Goal: Check status: Check status

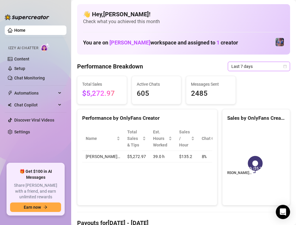
click at [275, 68] on span "Last 7 days" at bounding box center [258, 66] width 55 height 9
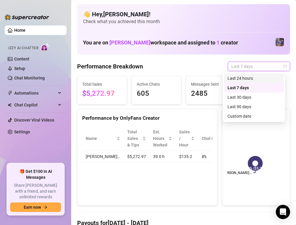
click at [256, 78] on div "Last 24 hours" at bounding box center [253, 78] width 53 height 7
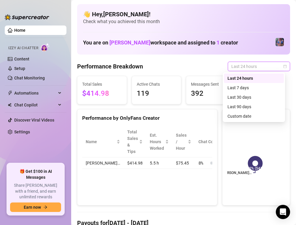
click at [268, 68] on span "Last 24 hours" at bounding box center [258, 66] width 55 height 9
click at [246, 90] on div "Last 7 days" at bounding box center [253, 87] width 53 height 7
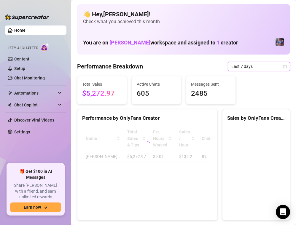
click at [262, 68] on span "Last 7 days" at bounding box center [258, 66] width 55 height 9
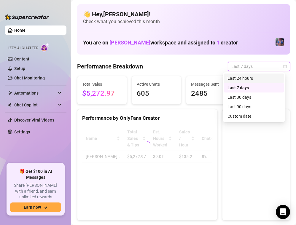
click at [261, 76] on div "Last 24 hours" at bounding box center [253, 78] width 53 height 7
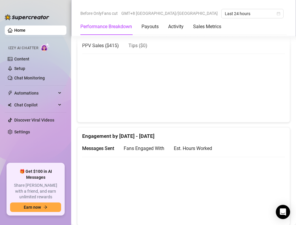
scroll to position [296, 0]
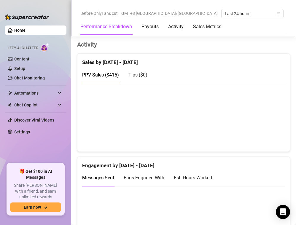
click at [213, 88] on div "PPV Sales ( $415 ) Tips ( $0 )" at bounding box center [183, 77] width 203 height 22
click at [249, 191] on div "Messages Sent Fans Engaged With Est. Hours Worked" at bounding box center [183, 180] width 203 height 22
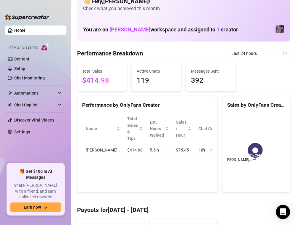
scroll to position [0, 0]
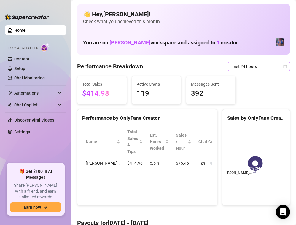
click at [247, 65] on span "Last 24 hours" at bounding box center [258, 66] width 55 height 9
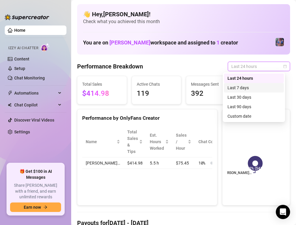
click at [249, 89] on div "Last 7 days" at bounding box center [253, 87] width 53 height 7
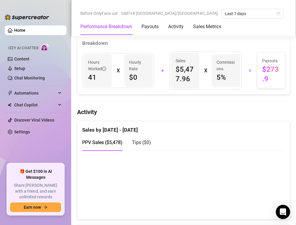
scroll to position [148, 0]
